Goal: Task Accomplishment & Management: Complete application form

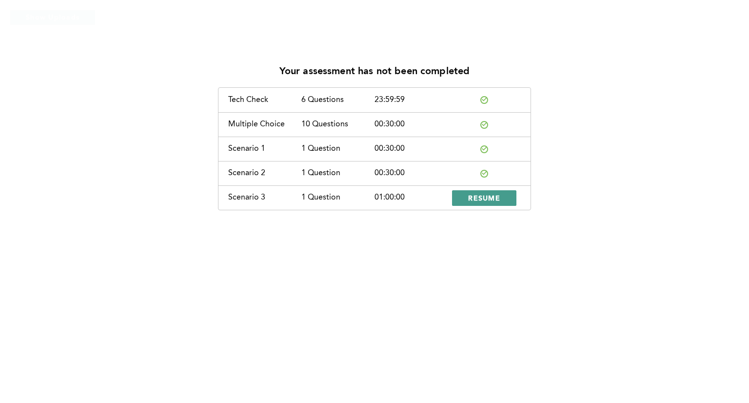
click at [461, 199] on button "RESUME" at bounding box center [484, 198] width 64 height 16
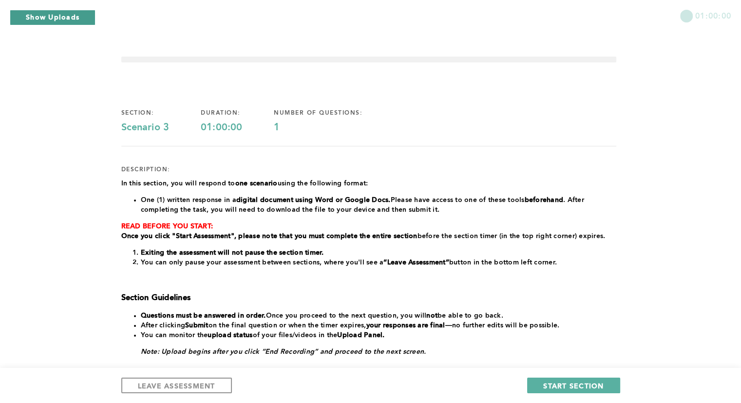
click at [54, 20] on button "Show Uploads" at bounding box center [53, 18] width 86 height 16
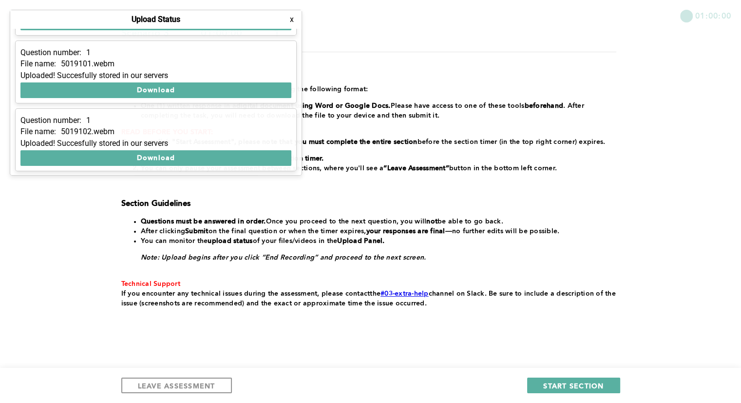
scroll to position [105, 0]
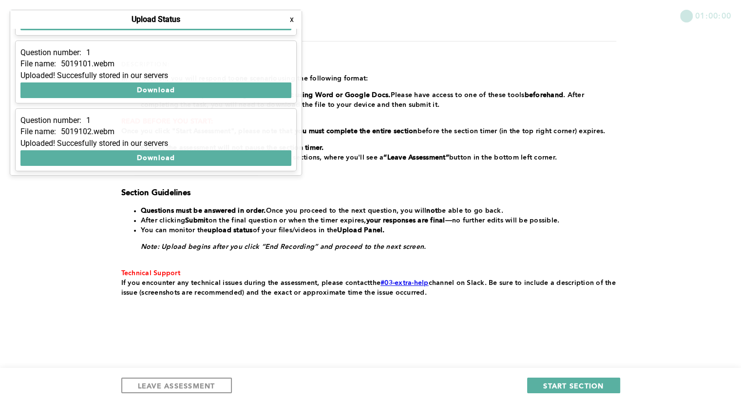
click at [293, 20] on button "x" at bounding box center [292, 20] width 10 height 10
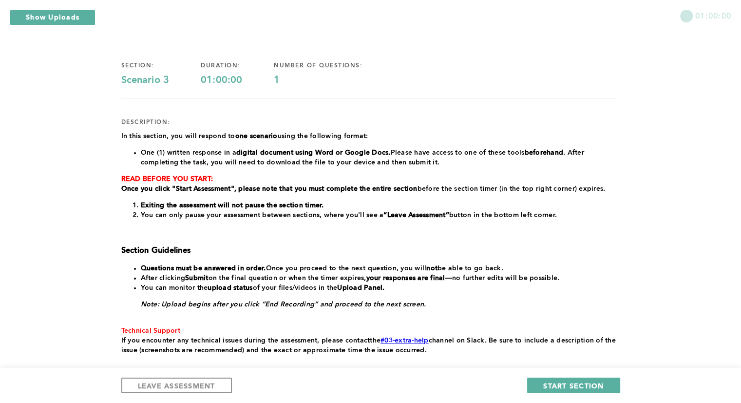
scroll to position [0, 0]
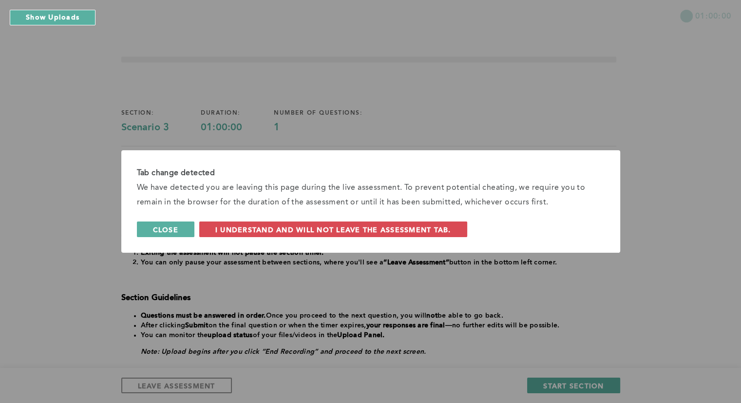
click at [187, 231] on button "Close" at bounding box center [166, 229] width 58 height 16
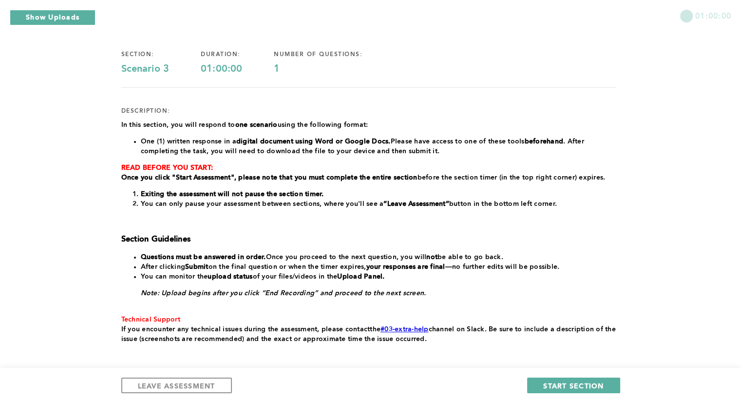
scroll to position [105, 0]
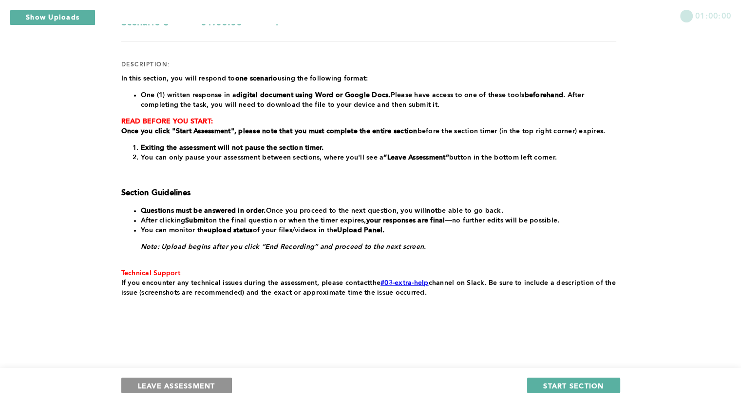
click at [189, 383] on span "LEAVE ASSESSMENT" at bounding box center [177, 385] width 78 height 9
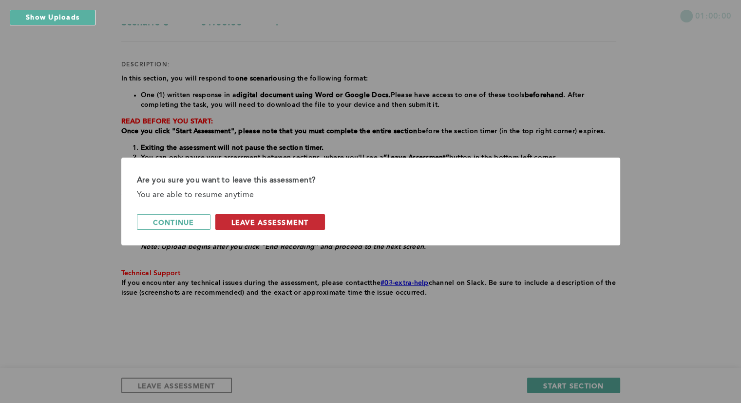
click at [238, 229] on button "leave assessment" at bounding box center [270, 222] width 110 height 16
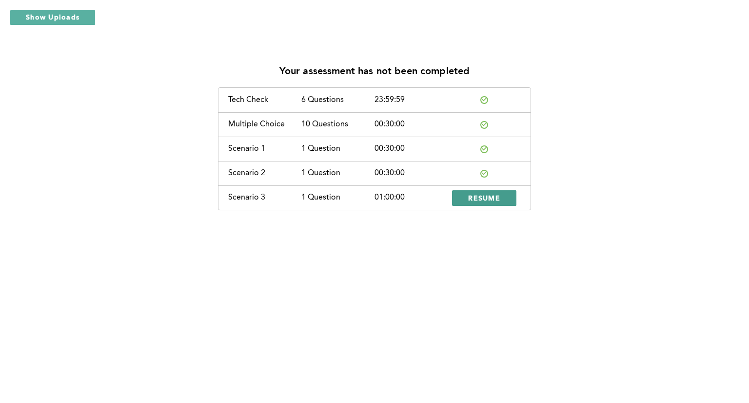
click at [486, 198] on span "RESUME" at bounding box center [484, 197] width 32 height 9
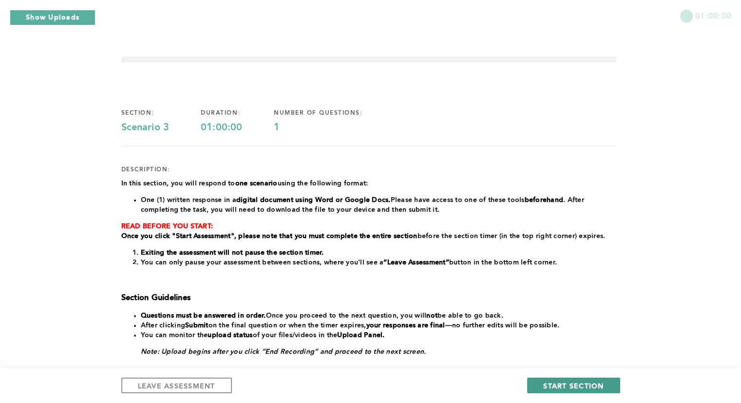
click at [538, 384] on button "START SECTION" at bounding box center [573, 385] width 93 height 16
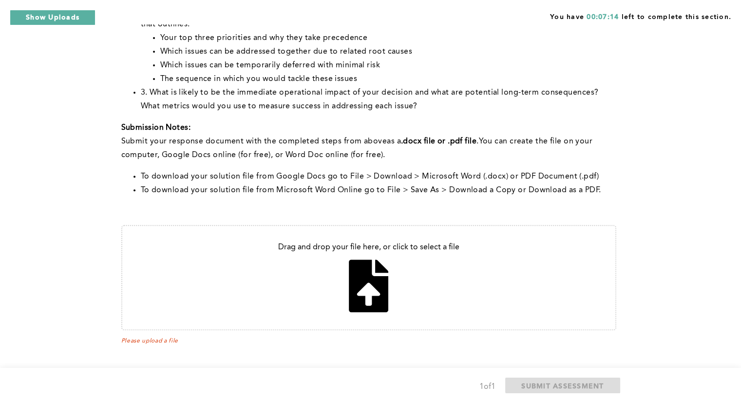
scroll to position [300, 0]
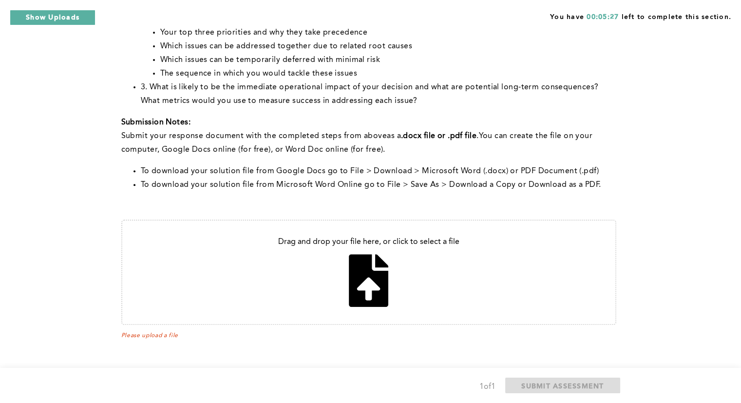
click at [363, 292] on input "file" at bounding box center [368, 271] width 493 height 103
type input "C:\fakepath\DeborahStukes_PSDM_3.docx"
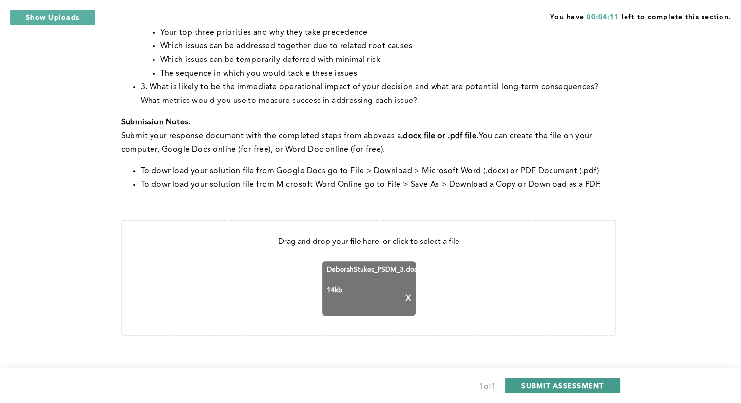
click at [559, 383] on span "SUBMIT ASSESSMENT" at bounding box center [563, 385] width 82 height 9
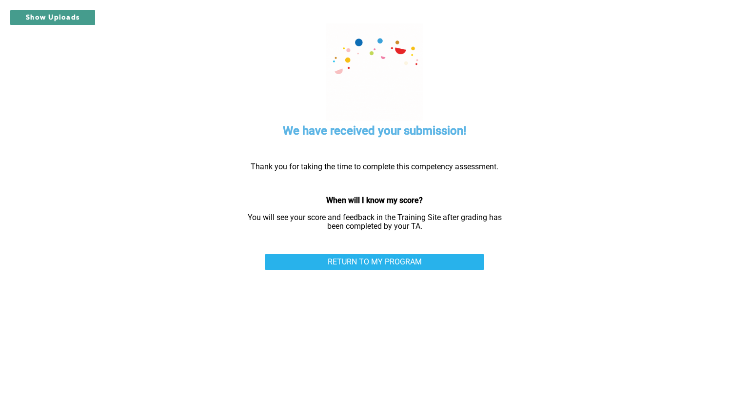
click at [57, 22] on button "Show Uploads" at bounding box center [53, 18] width 86 height 16
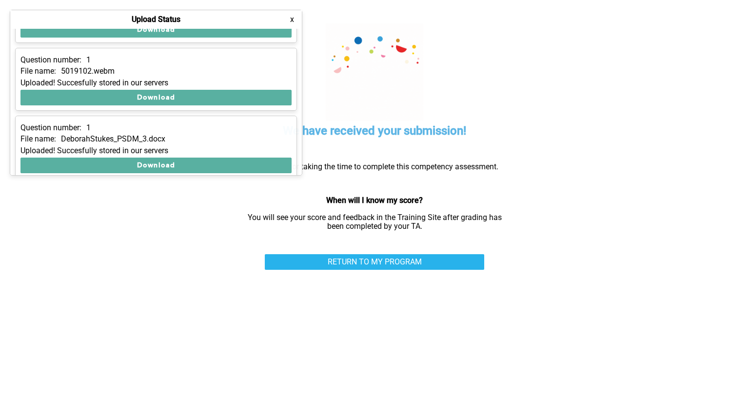
scroll to position [192, 0]
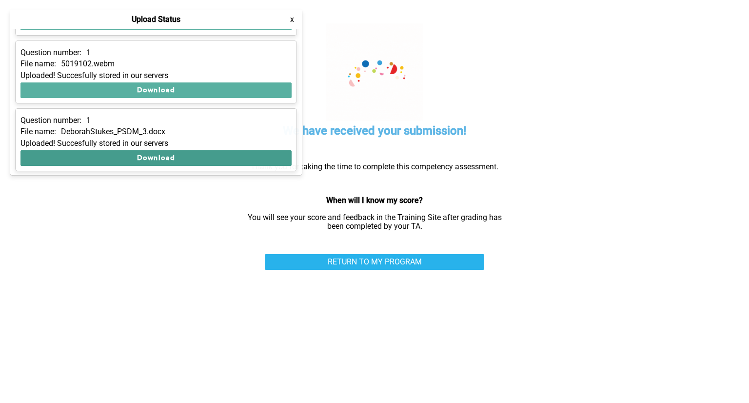
click at [170, 158] on button "Download" at bounding box center [155, 158] width 271 height 16
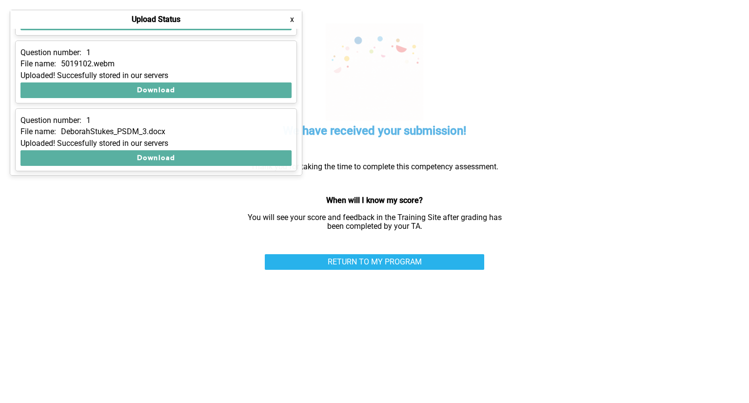
click at [291, 20] on button "x" at bounding box center [292, 20] width 10 height 10
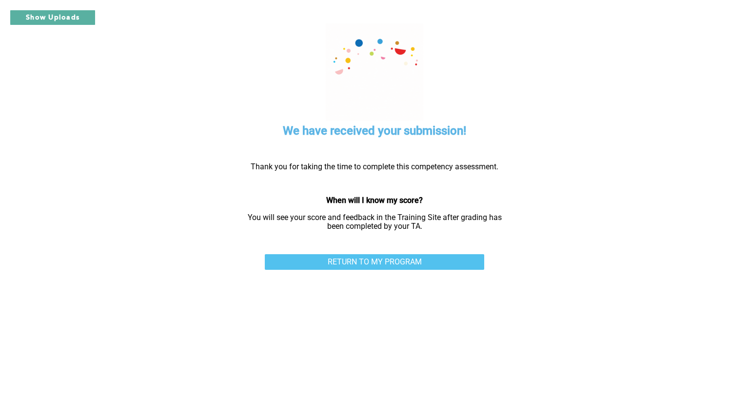
click at [404, 261] on link "RETURN TO MY PROGRAM" at bounding box center [374, 262] width 219 height 16
click at [322, 259] on link "RETURN TO MY PROGRAM" at bounding box center [374, 262] width 219 height 16
